Goal: Information Seeking & Learning: Learn about a topic

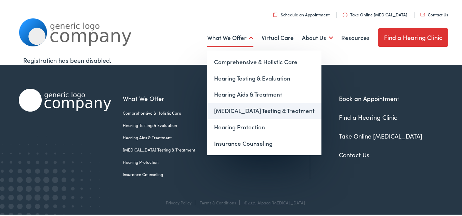
click at [245, 110] on link "[MEDICAL_DATA] Testing & Treatment" at bounding box center [264, 110] width 114 height 16
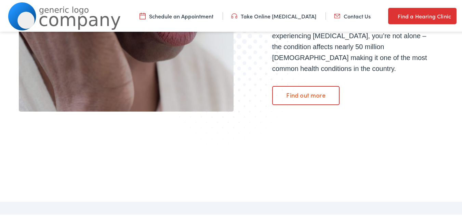
scroll to position [252, 0]
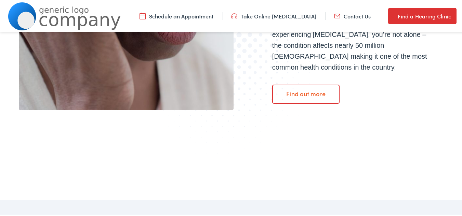
click at [308, 84] on link "Find out more" at bounding box center [306, 93] width 68 height 19
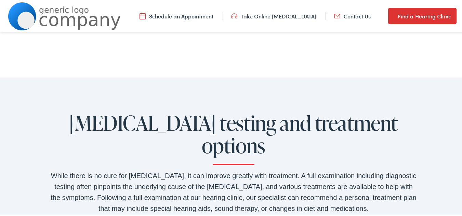
scroll to position [355, 0]
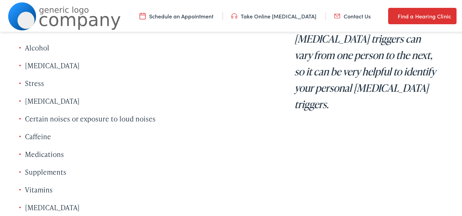
scroll to position [752, 0]
